Goal: Download file/media

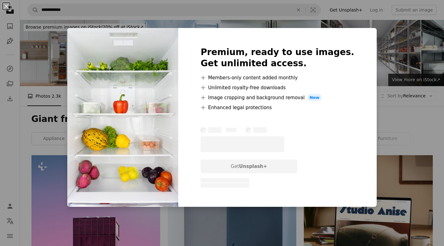
scroll to position [405, 0]
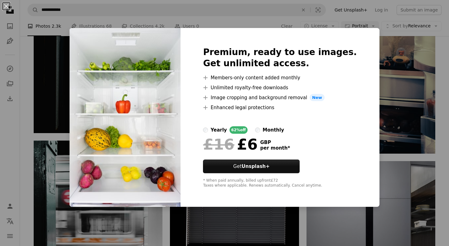
click at [412, 109] on div "An X shape Premium, ready to use images. Get unlimited access. A plus sign Memb…" at bounding box center [224, 123] width 449 height 246
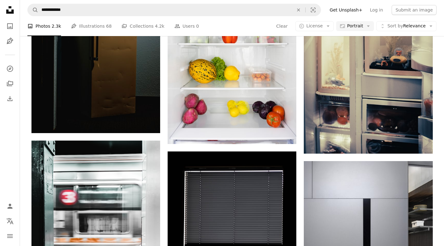
click at [403, 31] on div "A photo Photos 2.3k Pen Tool Illustrations 68 A stack of folders Collections 4.…" at bounding box center [231, 26] width 409 height 20
click at [400, 26] on span "Sort by" at bounding box center [395, 25] width 16 height 5
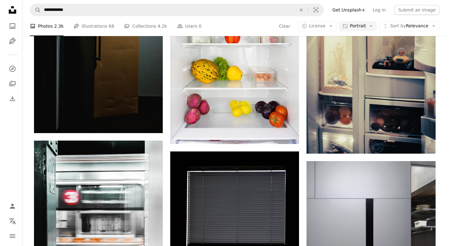
scroll to position [405, 0]
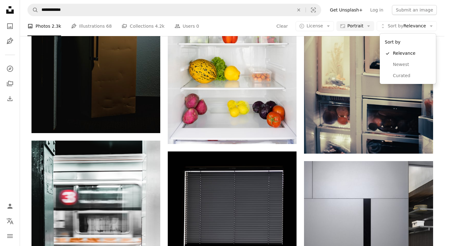
click at [400, 26] on span "Sort by" at bounding box center [395, 25] width 16 height 5
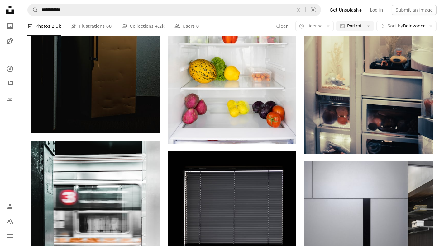
click at [304, 24] on button "A copyright icon © License Arrow down" at bounding box center [314, 26] width 38 height 10
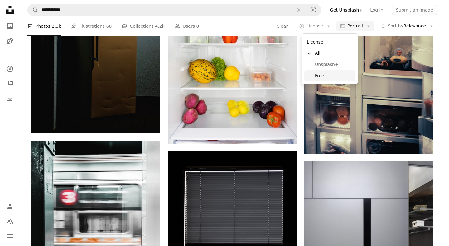
click at [316, 75] on span "Free" at bounding box center [334, 76] width 38 height 6
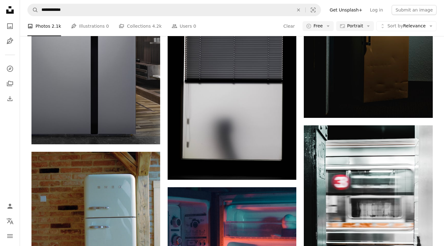
scroll to position [623, 0]
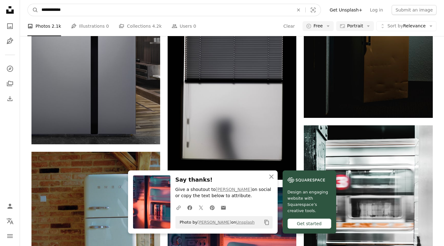
drag, startPoint x: 36, startPoint y: 9, endPoint x: 0, endPoint y: 6, distance: 35.6
type input "****"
click button "A magnifying glass" at bounding box center [33, 10] width 11 height 12
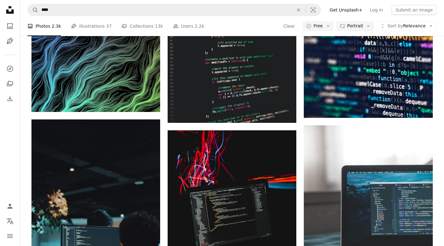
scroll to position [280, 0]
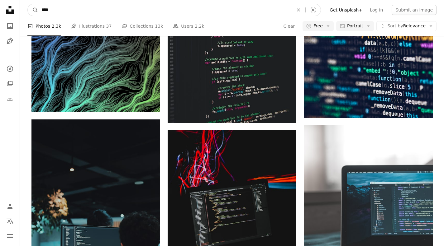
drag, startPoint x: 67, startPoint y: 9, endPoint x: 26, endPoint y: 7, distance: 41.1
click at [26, 7] on nav "A magnifying glass **** An X shape Visual search Filters Get Unsplash+ Log in S…" at bounding box center [232, 10] width 424 height 20
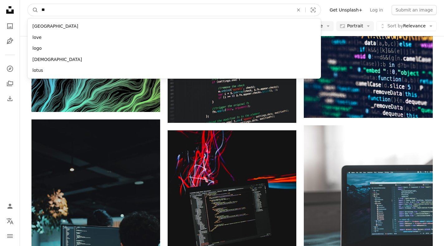
type input "*"
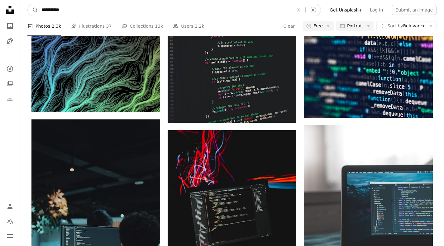
type input "**********"
click button "A magnifying glass" at bounding box center [33, 10] width 11 height 12
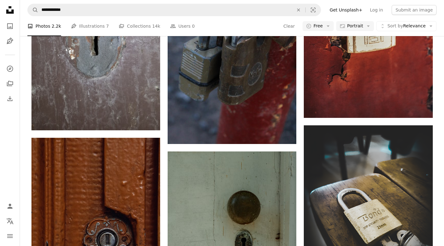
scroll to position [156, 0]
drag, startPoint x: 128, startPoint y: 103, endPoint x: 104, endPoint y: 126, distance: 33.0
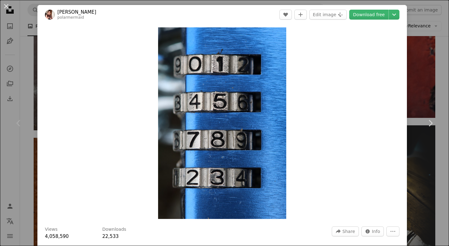
click at [415, 75] on div "An X shape Chevron left Chevron right [PERSON_NAME] polarmermaid A heart A plus…" at bounding box center [224, 123] width 449 height 246
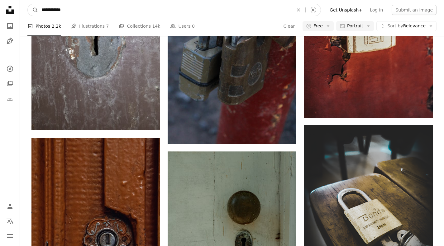
drag, startPoint x: 99, startPoint y: 12, endPoint x: 6, endPoint y: 6, distance: 93.0
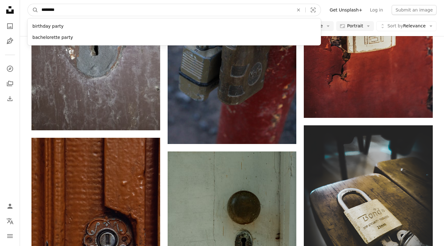
type input "*********"
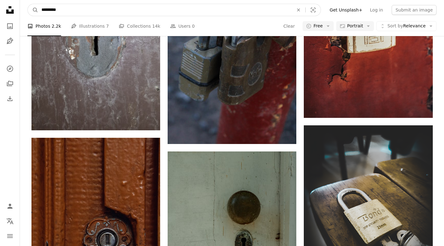
click button "A magnifying glass" at bounding box center [33, 10] width 11 height 12
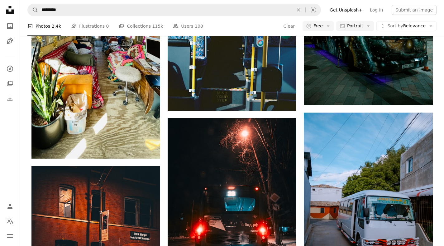
click at [362, 29] on span "Portrait" at bounding box center [355, 26] width 16 height 6
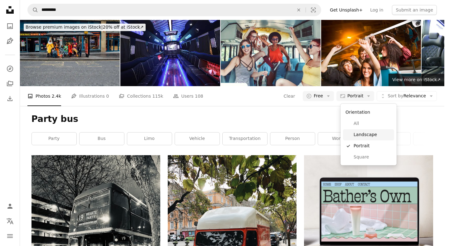
click at [358, 136] on span "Landscape" at bounding box center [372, 135] width 38 height 6
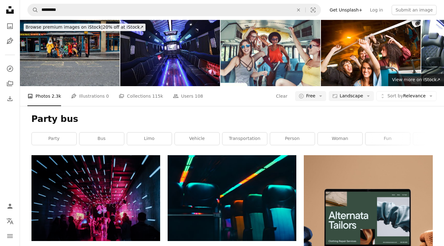
scroll to position [31, 0]
drag, startPoint x: 95, startPoint y: 163, endPoint x: 418, endPoint y: 107, distance: 328.1
click at [426, 133] on link "human" at bounding box center [435, 139] width 45 height 12
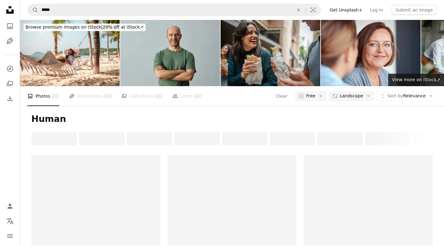
scroll to position [31, 0]
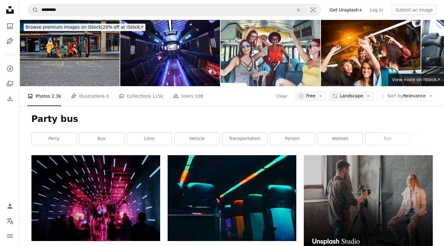
scroll to position [93, 0]
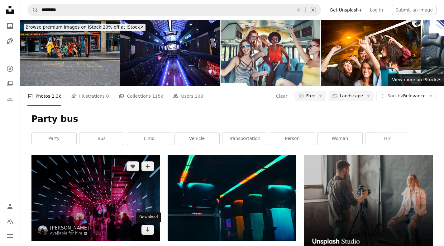
click at [148, 226] on icon "Arrow pointing down" at bounding box center [147, 229] width 5 height 7
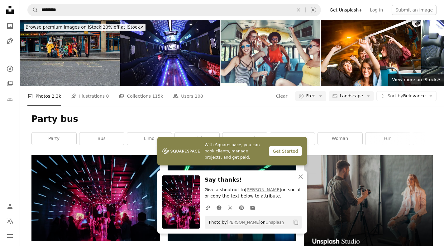
scroll to position [187, 0]
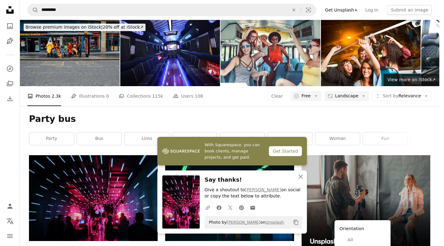
click at [356, 93] on span "Landscape" at bounding box center [346, 96] width 23 height 6
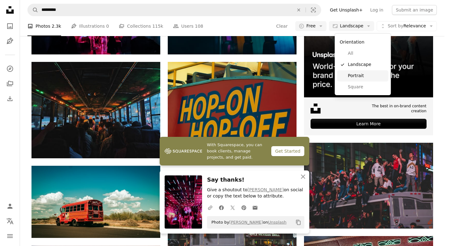
click at [359, 76] on span "Portrait" at bounding box center [367, 76] width 38 height 6
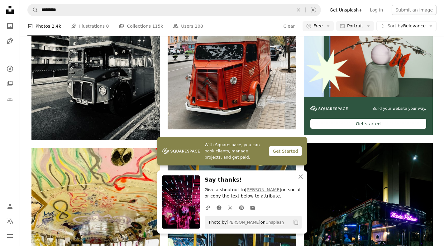
scroll to position [343, 0]
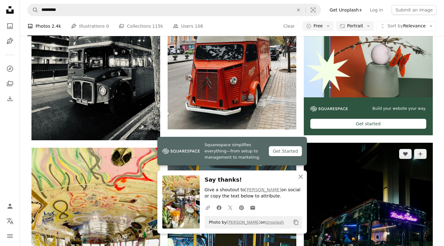
drag, startPoint x: 420, startPoint y: 156, endPoint x: 422, endPoint y: 154, distance: 3.4
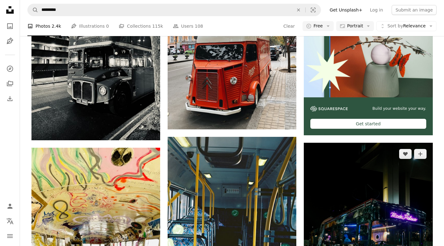
scroll to position [716, 0]
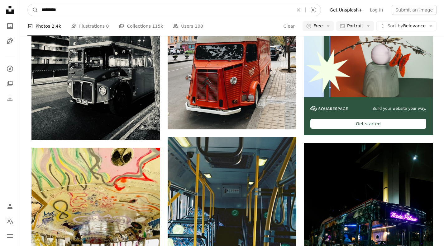
drag, startPoint x: 56, startPoint y: 9, endPoint x: 20, endPoint y: 14, distance: 35.9
click at [20, 14] on nav "A magnifying glass ********* An X shape Visual search Filters Get Unsplash+ Log…" at bounding box center [232, 10] width 424 height 20
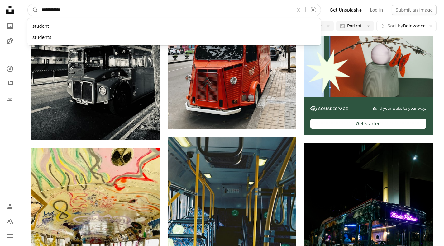
type input "**********"
click button "A magnifying glass" at bounding box center [33, 10] width 11 height 12
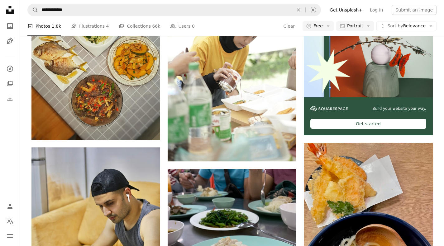
click at [358, 31] on button "Aspect ratio Portrait Arrow down" at bounding box center [355, 26] width 38 height 10
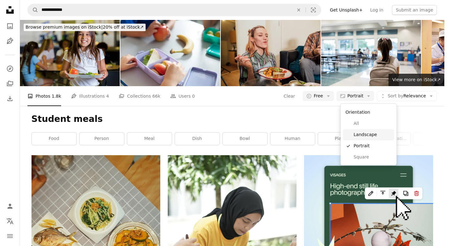
click at [362, 135] on span "Landscape" at bounding box center [372, 135] width 38 height 6
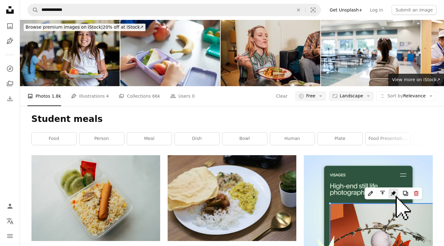
scroll to position [187, 0]
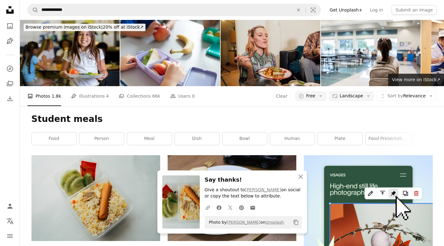
click at [359, 93] on span "Landscape" at bounding box center [351, 96] width 23 height 6
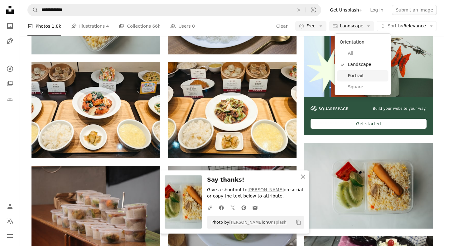
click at [357, 70] on link "Portrait" at bounding box center [362, 75] width 51 height 11
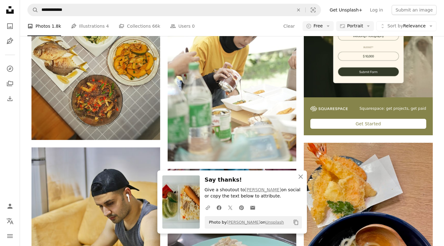
scroll to position [561, 0]
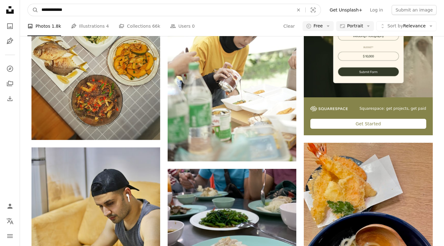
click at [59, 9] on input "**********" at bounding box center [164, 10] width 253 height 12
type input "**********"
click button "A magnifying glass" at bounding box center [33, 10] width 11 height 12
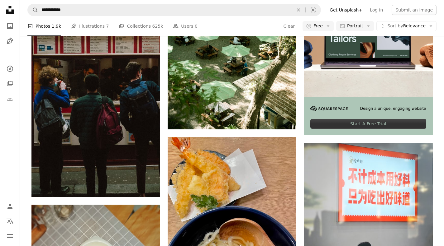
scroll to position [872, 0]
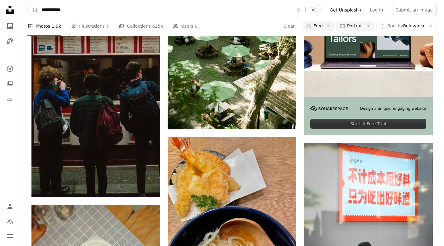
click at [63, 9] on input "**********" at bounding box center [164, 10] width 253 height 12
type input "**********"
click at [28, 4] on button "A magnifying glass" at bounding box center [33, 10] width 11 height 12
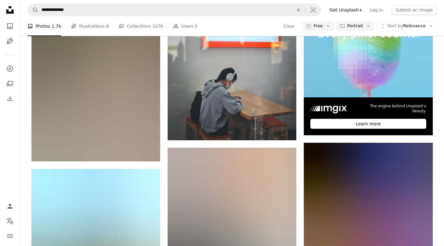
scroll to position [716, 0]
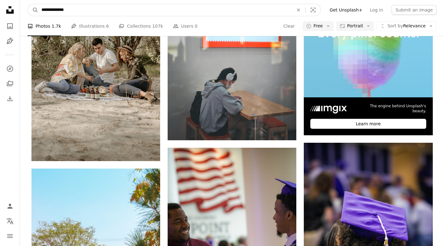
click at [56, 7] on input "**********" at bounding box center [164, 10] width 253 height 12
click at [64, 11] on input "**********" at bounding box center [164, 10] width 253 height 12
type input "**********"
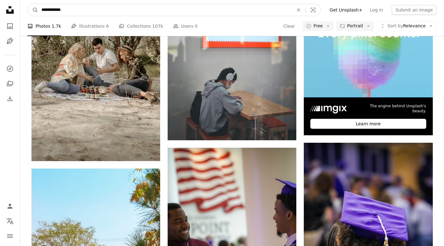
click button "A magnifying glass" at bounding box center [33, 10] width 11 height 12
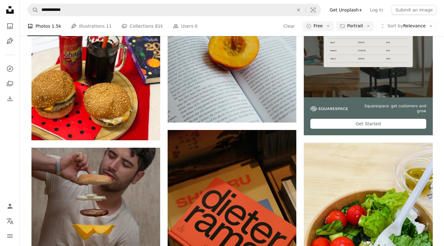
scroll to position [467, 0]
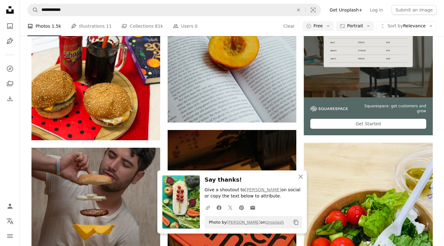
scroll to position [623, 0]
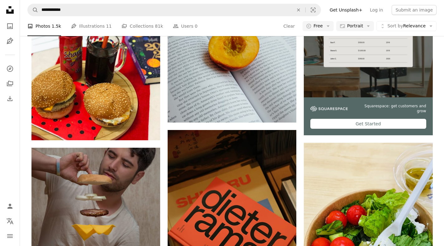
scroll to position [1744, 0]
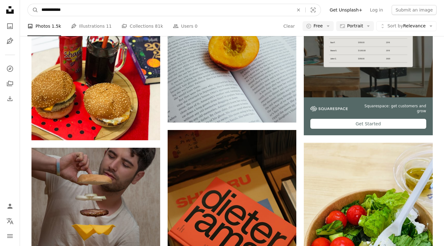
drag, startPoint x: 67, startPoint y: 11, endPoint x: 0, endPoint y: 8, distance: 66.7
type input "**********"
click at [28, 4] on button "A magnifying glass" at bounding box center [33, 10] width 11 height 12
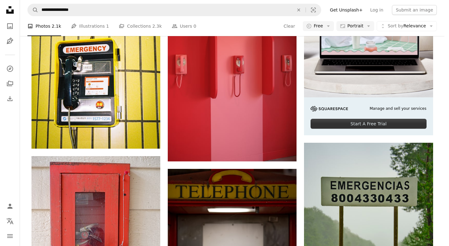
click at [363, 29] on span "Portrait" at bounding box center [355, 26] width 16 height 6
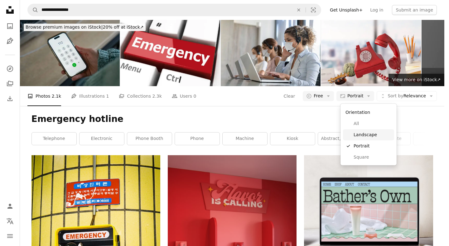
click at [356, 134] on span "Landscape" at bounding box center [372, 135] width 38 height 6
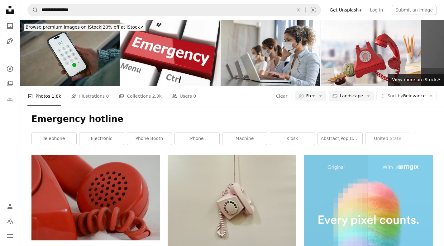
scroll to position [93, 0]
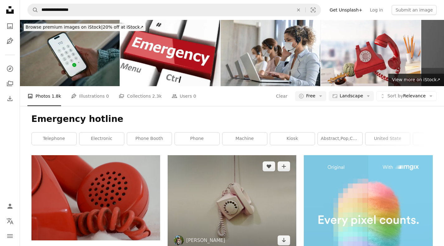
click at [286, 236] on link "Arrow pointing down" at bounding box center [284, 241] width 12 height 10
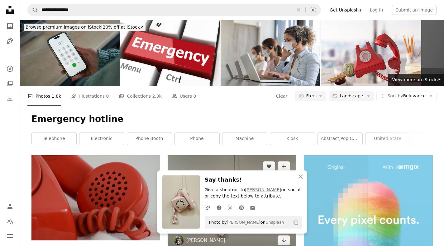
scroll to position [62, 0]
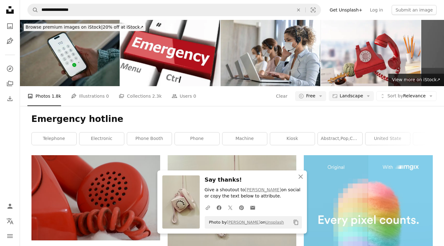
drag, startPoint x: 243, startPoint y: 64, endPoint x: 253, endPoint y: 63, distance: 10.1
click at [243, 106] on div "Emergency hotline telephone electronic phone booth phone machine kiosk abstract…" at bounding box center [232, 130] width 416 height 49
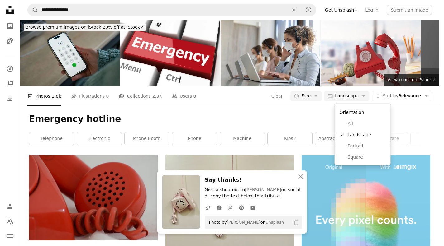
click at [366, 93] on icon "Arrow down" at bounding box center [364, 96] width 6 height 6
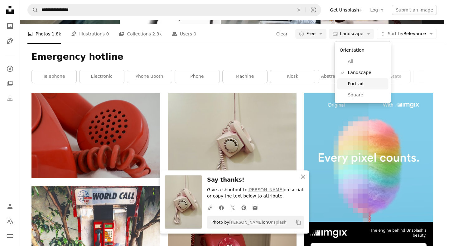
click at [349, 82] on span "Portrait" at bounding box center [367, 84] width 38 height 6
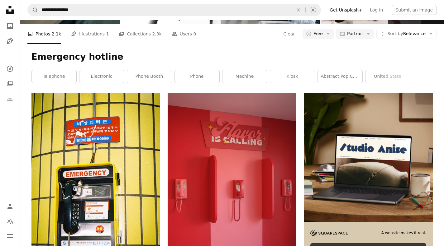
scroll to position [498, 0]
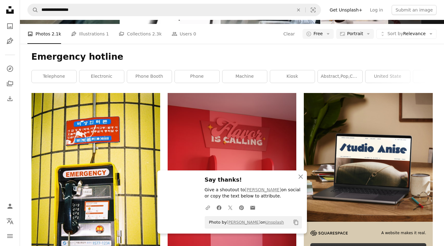
scroll to position [716, 0]
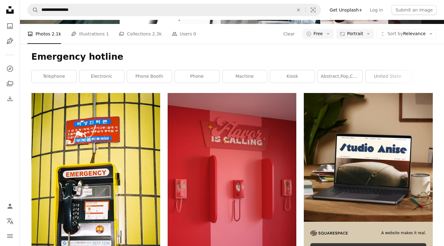
scroll to position [935, 0]
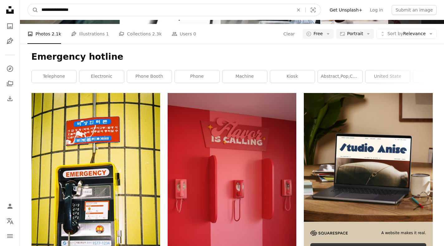
scroll to position [1421, 0]
drag, startPoint x: 26, startPoint y: 5, endPoint x: 0, endPoint y: 1, distance: 26.4
type input "**********"
click button "A magnifying glass" at bounding box center [33, 10] width 11 height 12
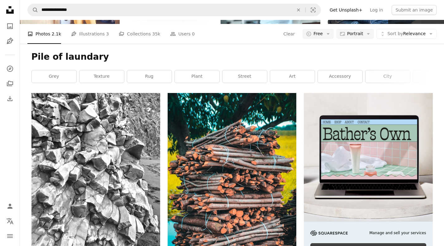
click at [354, 37] on span "Portrait" at bounding box center [355, 34] width 16 height 6
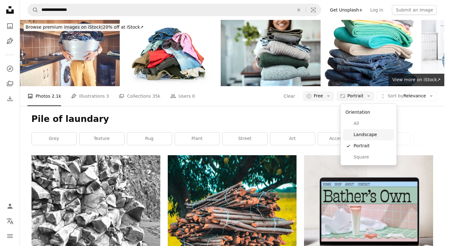
click at [362, 139] on link "Landscape" at bounding box center [368, 134] width 51 height 11
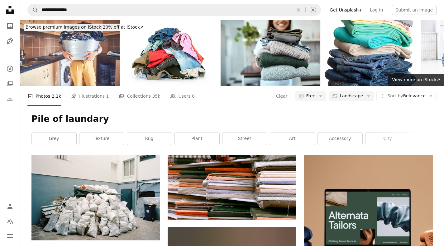
scroll to position [343, 0]
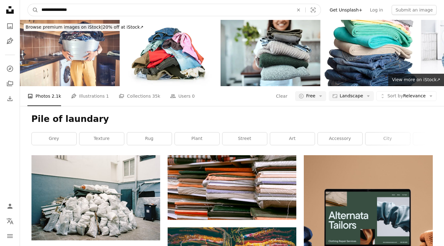
click at [64, 11] on input "**********" at bounding box center [164, 10] width 253 height 12
type input "**********"
click at [28, 4] on button "A magnifying glass" at bounding box center [33, 10] width 11 height 12
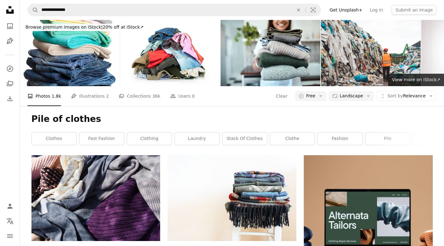
scroll to position [561, 0]
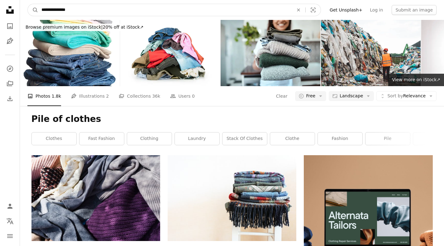
click at [55, 9] on input "**********" at bounding box center [164, 10] width 253 height 12
type input "**********"
click button "A magnifying glass" at bounding box center [33, 10] width 11 height 12
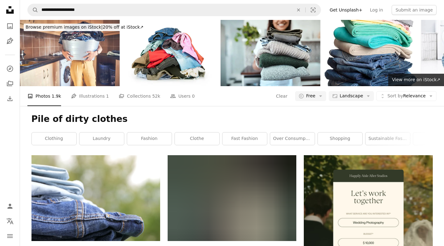
scroll to position [998, 0]
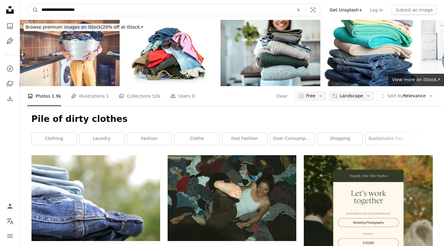
drag, startPoint x: 76, startPoint y: 7, endPoint x: 7, endPoint y: 4, distance: 69.5
type input "*******"
click button "A magnifying glass" at bounding box center [33, 10] width 11 height 12
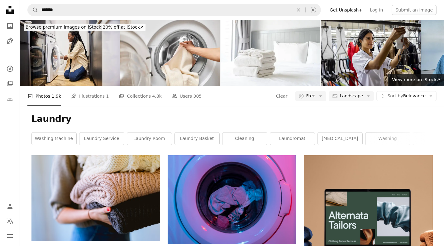
scroll to position [62, 0]
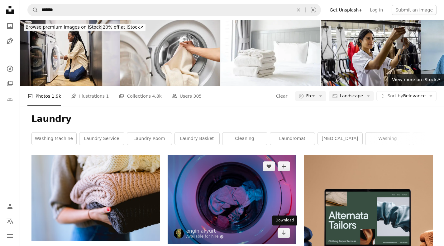
click at [283, 229] on icon "Arrow pointing down" at bounding box center [283, 232] width 5 height 7
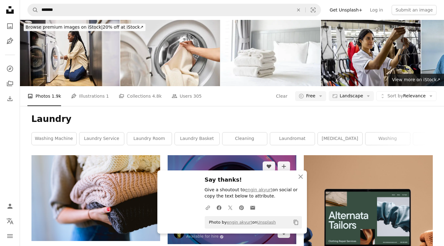
scroll to position [0, 0]
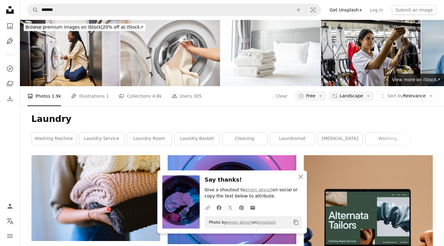
click at [435, 127] on div "Laundry washing machine laundry service laundry room laundry basket cleaning la…" at bounding box center [232, 130] width 416 height 49
click at [350, 94] on span "Landscape" at bounding box center [351, 96] width 23 height 6
click at [351, 91] on div "A photo Photos 1.9k Pen Tool Illustrations 1 A stack of folders Collections 4.8…" at bounding box center [231, 96] width 409 height 20
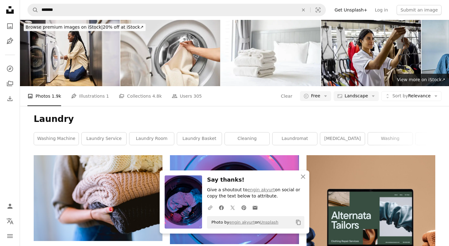
click at [351, 97] on span "Landscape" at bounding box center [355, 96] width 23 height 6
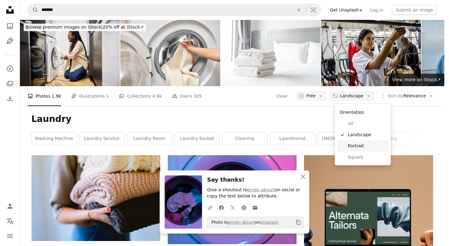
click at [348, 148] on span "Portrait" at bounding box center [367, 146] width 38 height 6
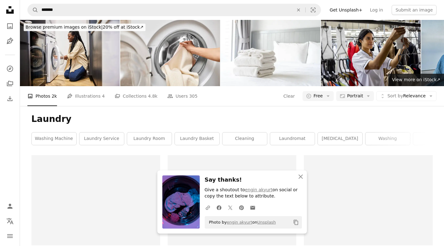
scroll to position [156, 0]
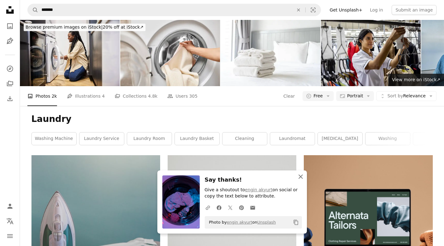
click at [301, 175] on icon "An X shape" at bounding box center [300, 176] width 7 height 7
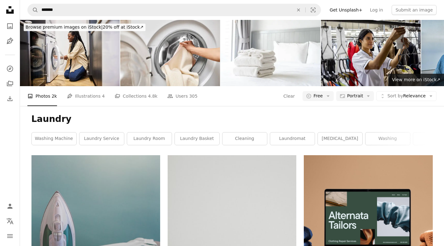
scroll to position [467, 0]
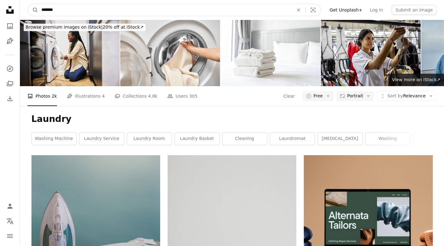
drag, startPoint x: 17, startPoint y: 7, endPoint x: 0, endPoint y: 5, distance: 17.3
type input "**********"
click button "A magnifying glass" at bounding box center [33, 10] width 11 height 12
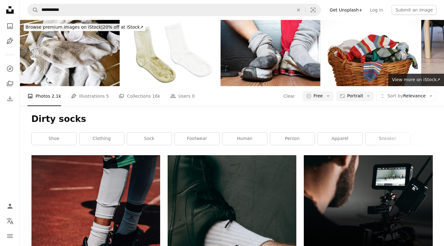
scroll to position [1153, 0]
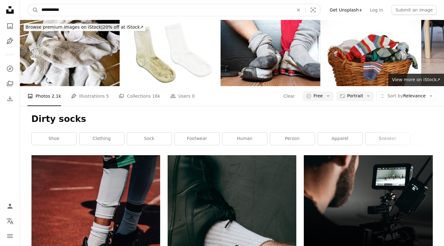
drag, startPoint x: 45, startPoint y: 8, endPoint x: 6, endPoint y: 2, distance: 40.0
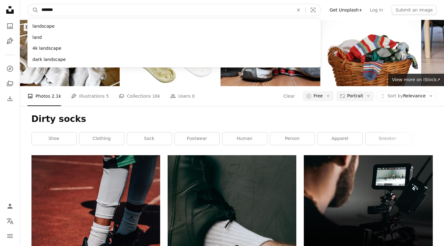
type input "*******"
click at [28, 4] on button "A magnifying glass" at bounding box center [33, 10] width 11 height 12
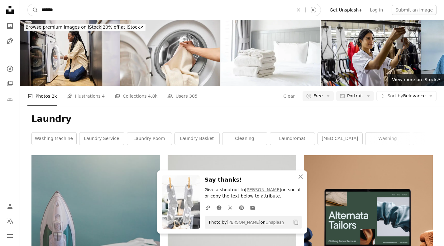
drag, startPoint x: 62, startPoint y: 17, endPoint x: 29, endPoint y: 14, distance: 33.2
click at [29, 14] on nav "A magnifying glass ******* An X shape Visual search Filters Get Unsplash+ Log i…" at bounding box center [232, 10] width 424 height 20
click at [50, 10] on input "*******" at bounding box center [164, 10] width 253 height 12
type input "********"
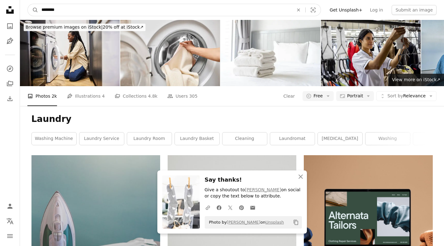
click at [28, 4] on button "A magnifying glass" at bounding box center [33, 10] width 11 height 12
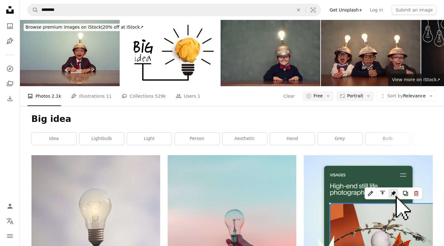
scroll to position [716, 0]
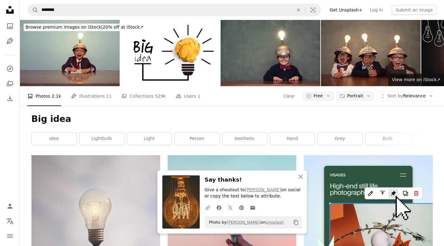
scroll to position [654, 0]
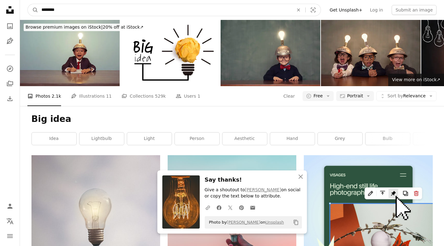
drag, startPoint x: 54, startPoint y: 8, endPoint x: 0, endPoint y: 7, distance: 53.6
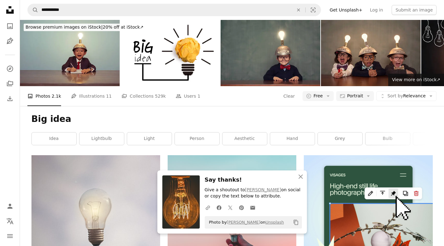
click at [354, 86] on div "A photo Photos 2.1k Pen Tool Illustrations 11 A stack of folders Collections 52…" at bounding box center [231, 96] width 409 height 20
click at [355, 93] on span "Portrait" at bounding box center [355, 96] width 16 height 6
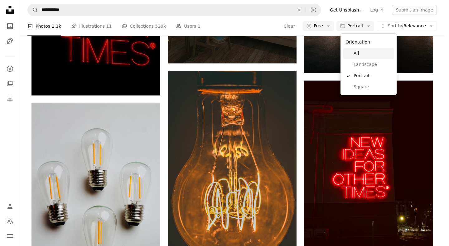
click at [358, 66] on span "Landscape" at bounding box center [372, 65] width 38 height 6
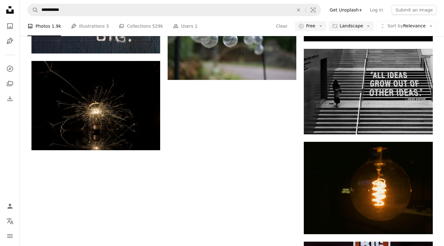
scroll to position [654, 0]
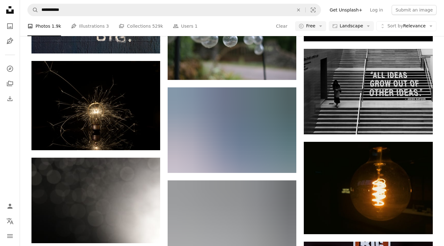
scroll to position [1028, 0]
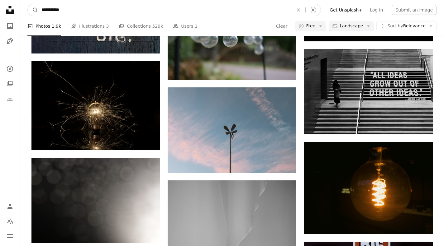
drag, startPoint x: 81, startPoint y: 8, endPoint x: 8, endPoint y: 8, distance: 72.6
type input "**********"
click button "A magnifying glass" at bounding box center [33, 10] width 11 height 12
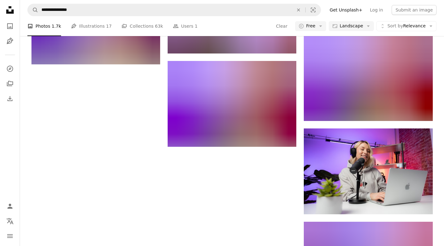
scroll to position [31, 0]
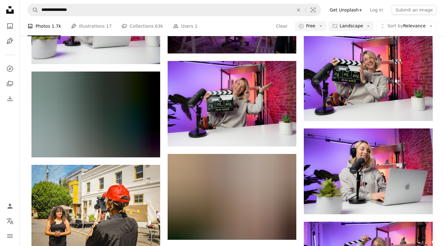
scroll to position [1371, 0]
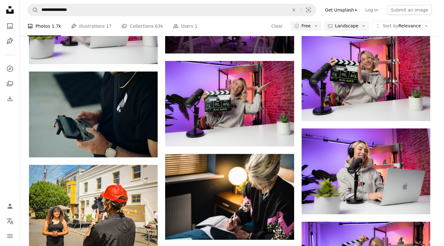
click at [354, 28] on span "Landscape" at bounding box center [346, 26] width 23 height 6
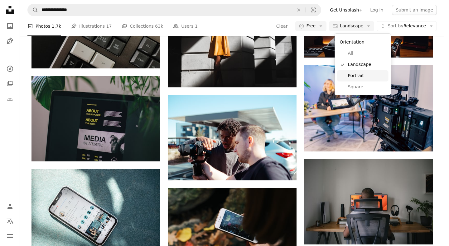
click at [353, 74] on span "Portrait" at bounding box center [367, 76] width 38 height 6
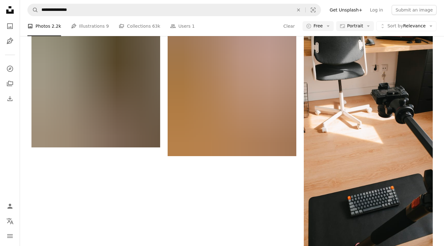
scroll to position [280, 0]
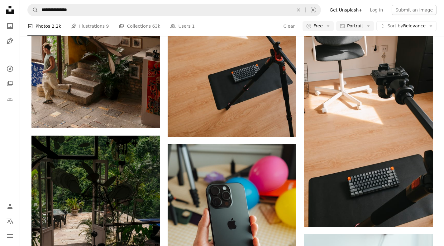
scroll to position [2336, 0]
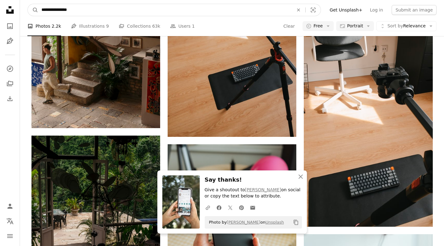
drag, startPoint x: 94, startPoint y: 13, endPoint x: 0, endPoint y: 13, distance: 93.8
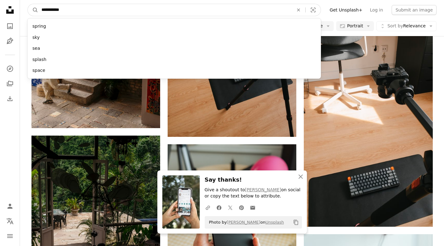
type input "**********"
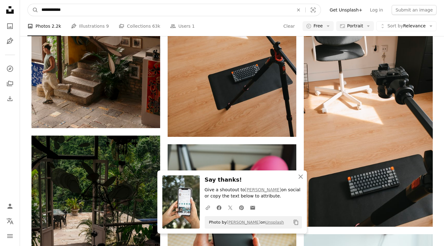
click button "A magnifying glass" at bounding box center [33, 10] width 11 height 12
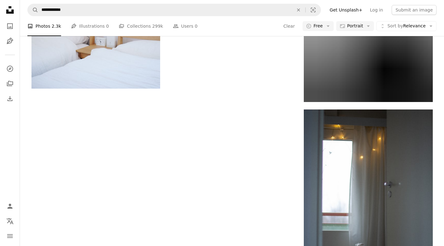
scroll to position [748, 0]
